Goal: Task Accomplishment & Management: Manage account settings

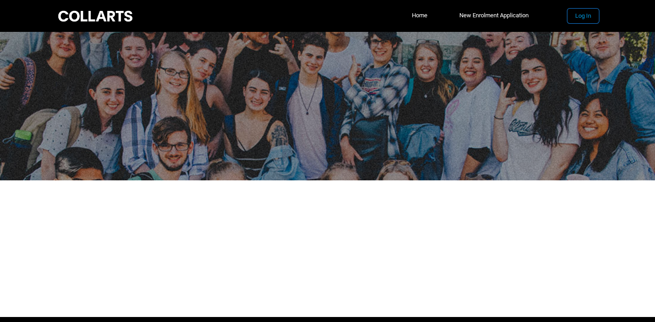
click at [577, 17] on button "Log In" at bounding box center [582, 16] width 31 height 15
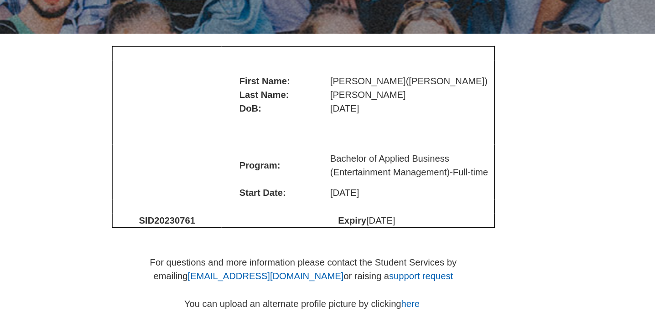
scroll to position [32, 0]
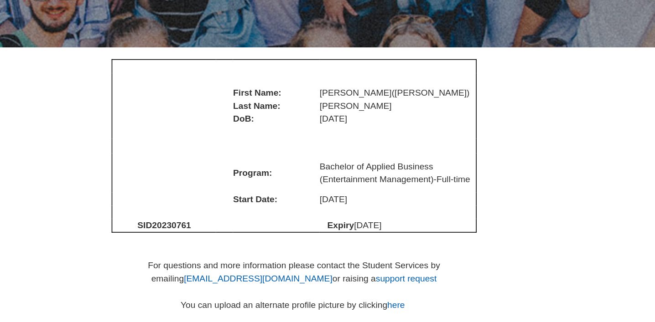
click at [467, 236] on div at bounding box center [328, 236] width 584 height 172
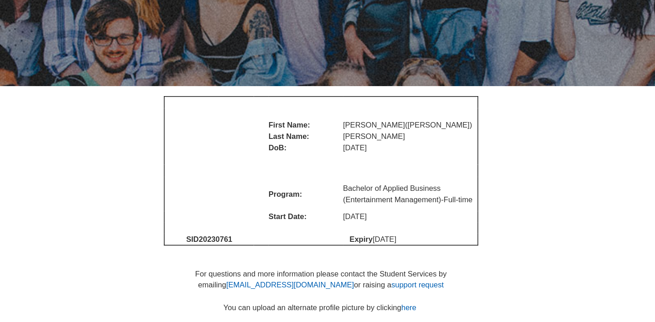
scroll to position [31, 0]
